Goal: Navigation & Orientation: Find specific page/section

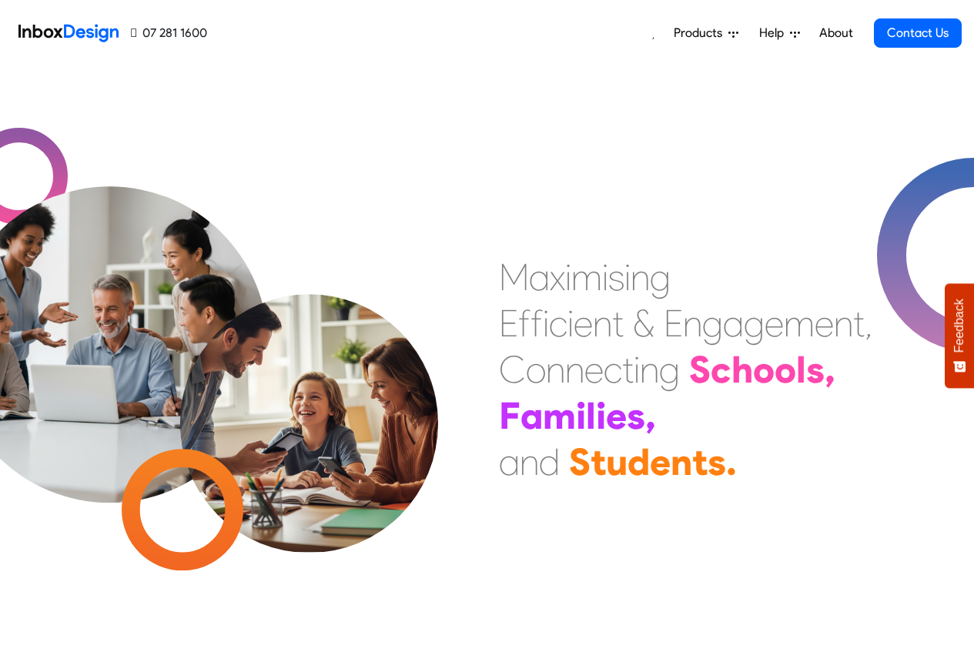
click at [835, 33] on link "About" at bounding box center [836, 33] width 42 height 31
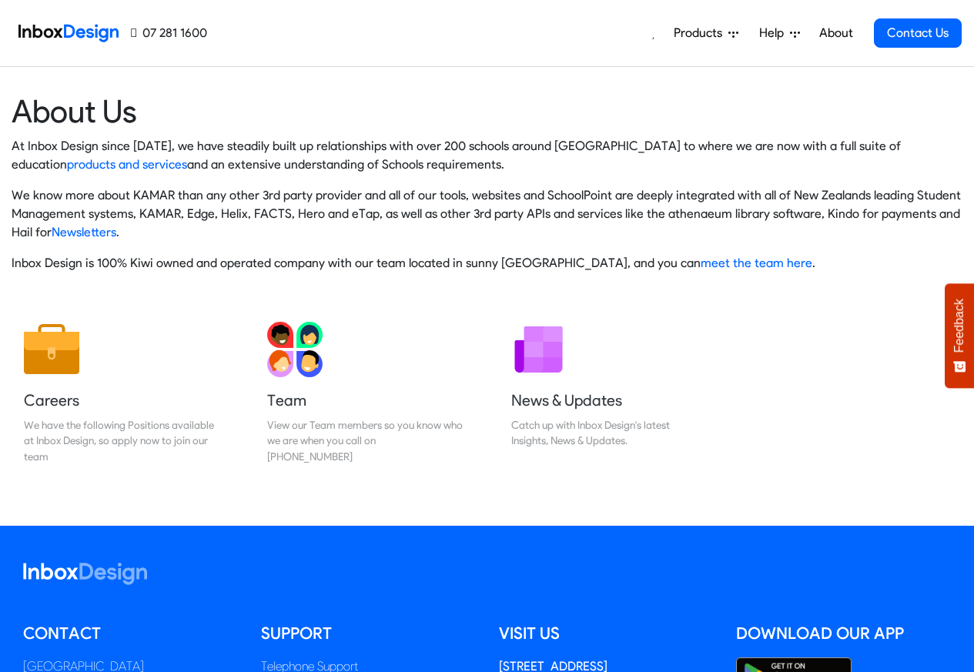
click at [75, 32] on img at bounding box center [68, 33] width 100 height 31
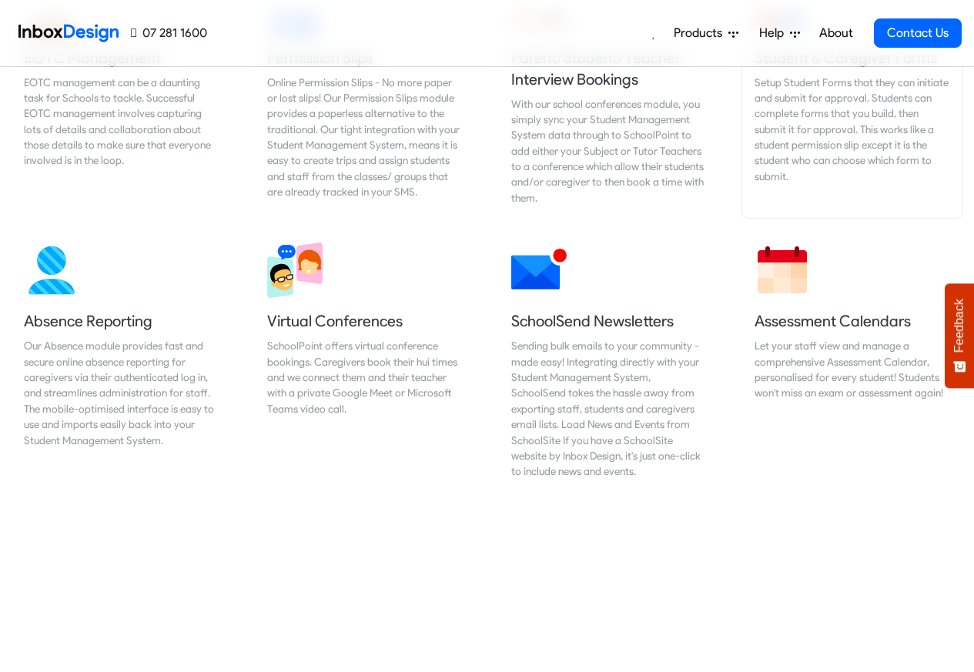
scroll to position [1111, 0]
